Goal: Task Accomplishment & Management: Manage account settings

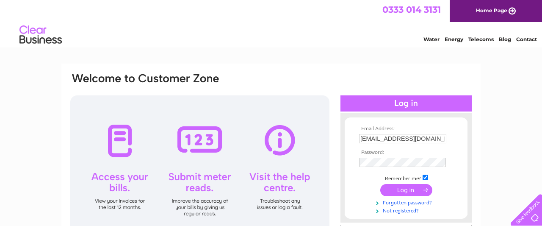
click at [404, 189] on input "submit" at bounding box center [406, 190] width 52 height 12
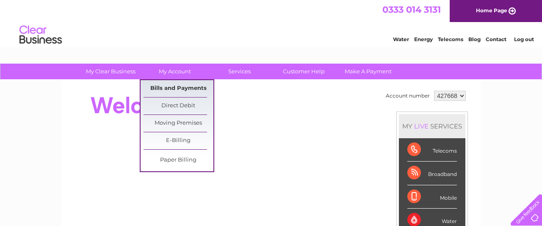
click at [162, 89] on link "Bills and Payments" at bounding box center [179, 88] width 70 height 17
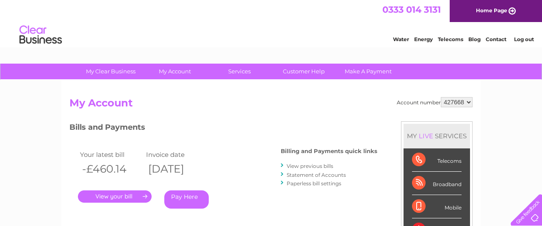
click at [120, 194] on link "." at bounding box center [115, 196] width 74 height 12
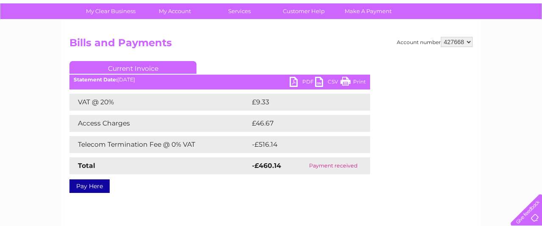
scroll to position [58, 0]
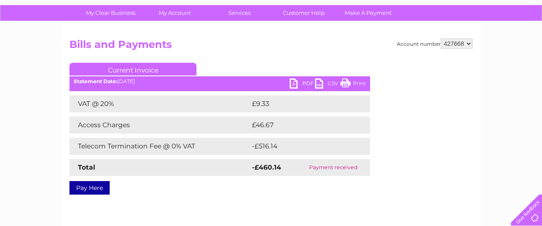
click at [296, 82] on link "PDF" at bounding box center [302, 84] width 25 height 12
